Goal: Transaction & Acquisition: Register for event/course

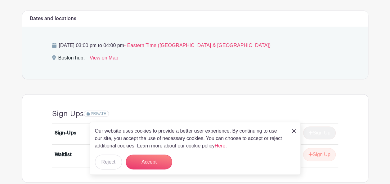
scroll to position [234, 0]
click at [293, 130] on img at bounding box center [294, 131] width 4 height 4
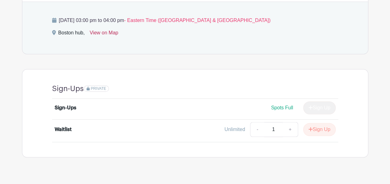
scroll to position [195, 0]
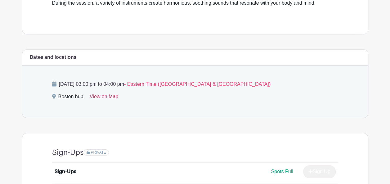
click at [106, 96] on link "View on Map" at bounding box center [104, 98] width 29 height 10
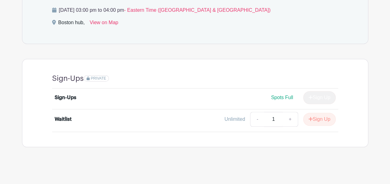
click at [77, 109] on li "Waitlist Unlimited - 1 + Sign Up" at bounding box center [195, 120] width 286 height 22
click at [75, 105] on li "Sign-Ups Spots Full Sign Up" at bounding box center [195, 99] width 286 height 21
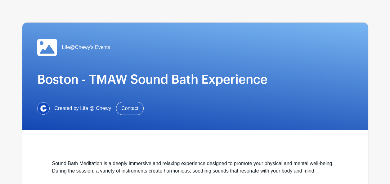
scroll to position [24, 0]
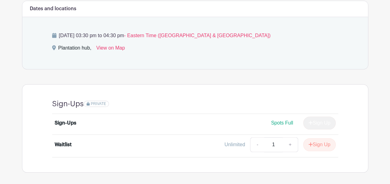
scroll to position [244, 0]
click at [292, 144] on link "+" at bounding box center [289, 145] width 15 height 15
drag, startPoint x: 315, startPoint y: 143, endPoint x: 281, endPoint y: 149, distance: 33.6
click at [282, 149] on link "+" at bounding box center [289, 145] width 15 height 15
click at [254, 144] on link "-" at bounding box center [257, 145] width 14 height 15
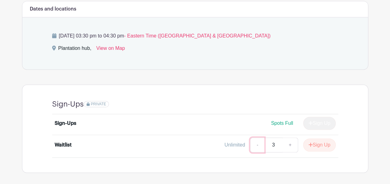
type input "2"
click at [315, 147] on button "Sign Up" at bounding box center [319, 145] width 33 height 13
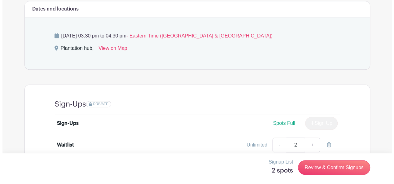
scroll to position [269, 0]
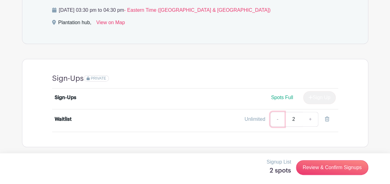
click at [276, 118] on link "-" at bounding box center [277, 119] width 14 height 15
type input "1"
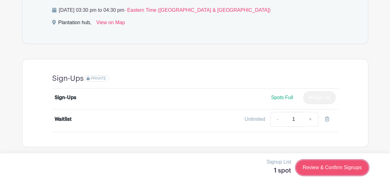
click at [327, 168] on link "Review & Confirm Signups" at bounding box center [332, 167] width 72 height 15
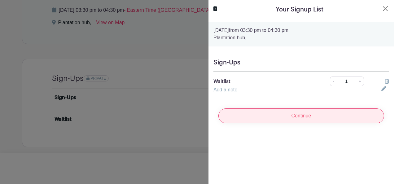
click at [350, 117] on input "Continue" at bounding box center [301, 115] width 166 height 15
